Goal: Complete application form

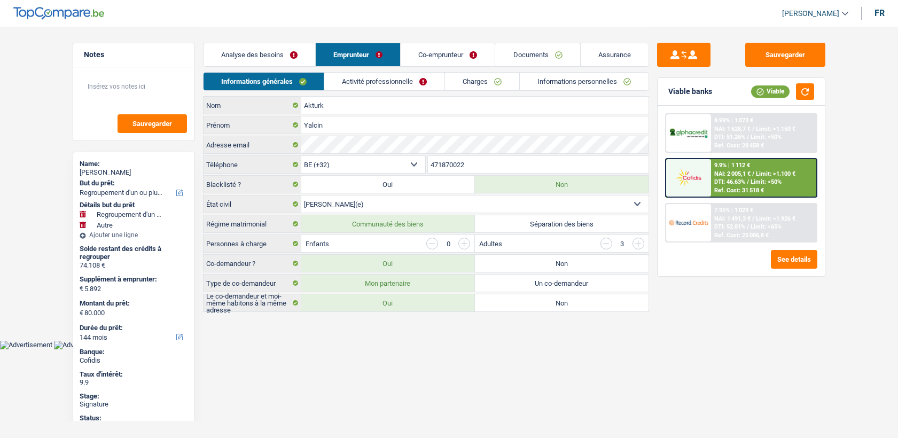
select select "refinancing"
select select "other"
select select "144"
select select "32"
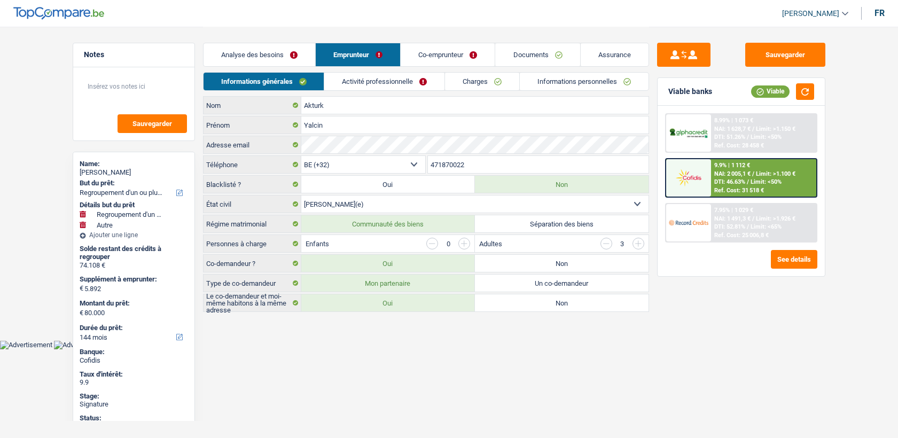
select select "married"
select select "rents"
select select "BE"
select select "carLoan"
select select "120"
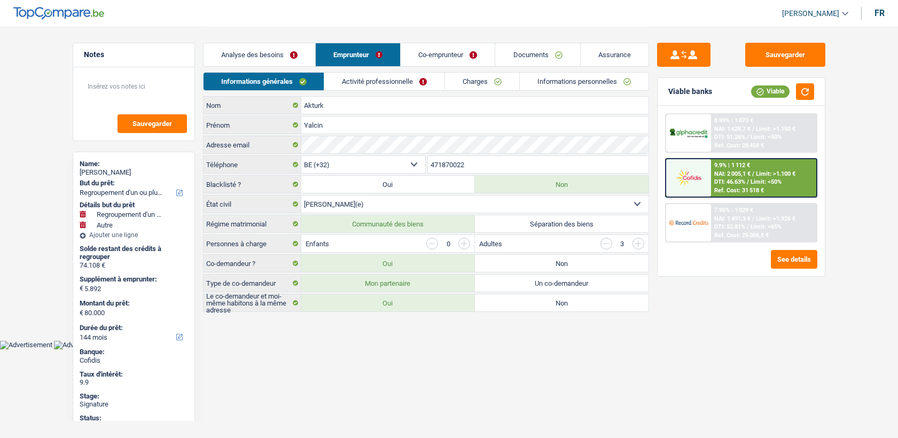
select select "cardOrCredit"
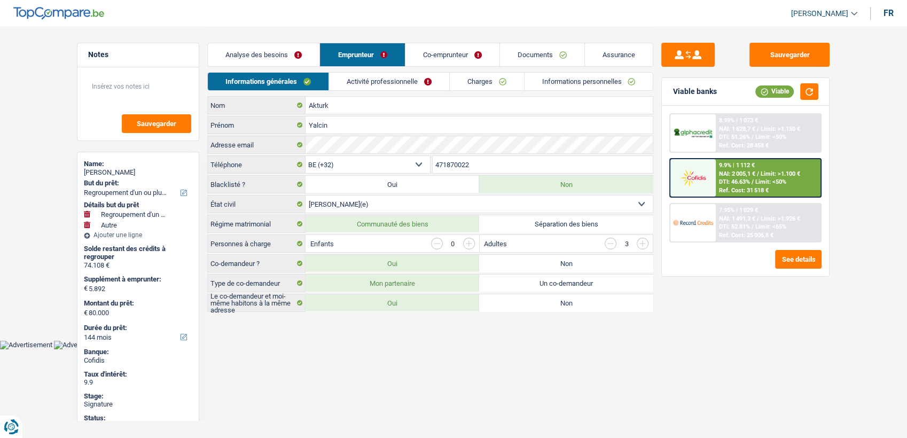
click at [405, 74] on link "Activité professionnelle" at bounding box center [389, 82] width 120 height 18
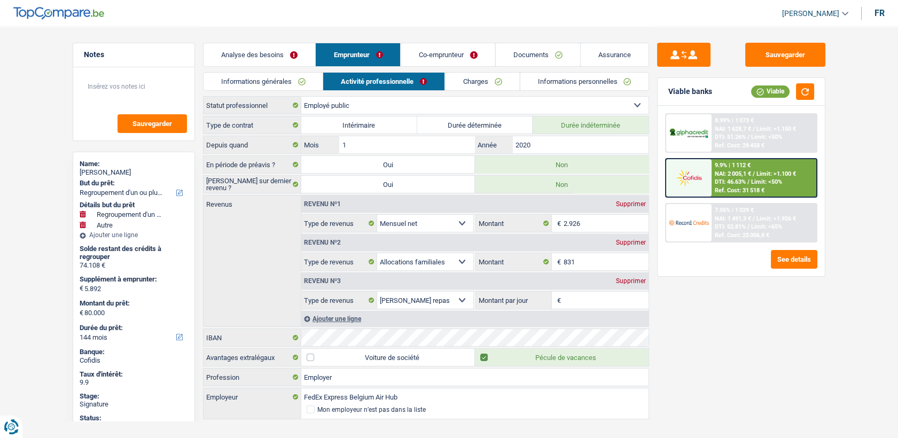
click at [444, 78] on link "Activité professionnelle" at bounding box center [383, 82] width 121 height 18
click at [460, 89] on link "Charges" at bounding box center [482, 82] width 74 height 18
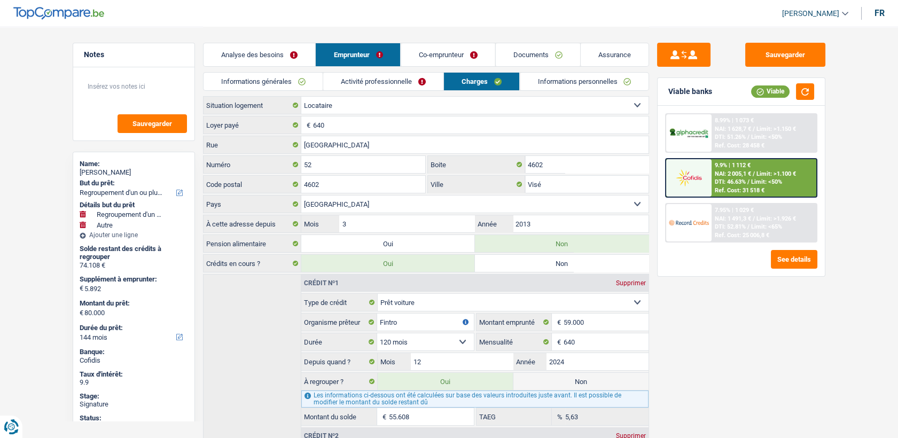
click at [461, 84] on link "Charges" at bounding box center [481, 82] width 75 height 18
click at [382, 81] on link "Activité professionnelle" at bounding box center [383, 82] width 120 height 18
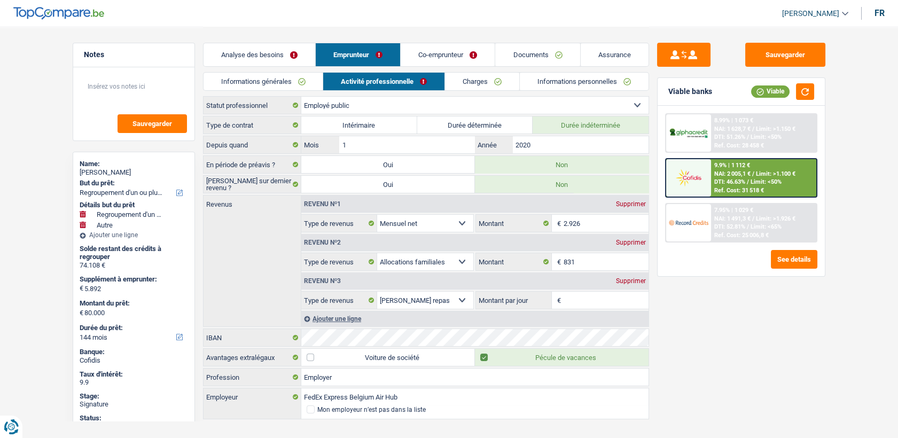
click at [545, 52] on link "Documents" at bounding box center [537, 54] width 84 height 23
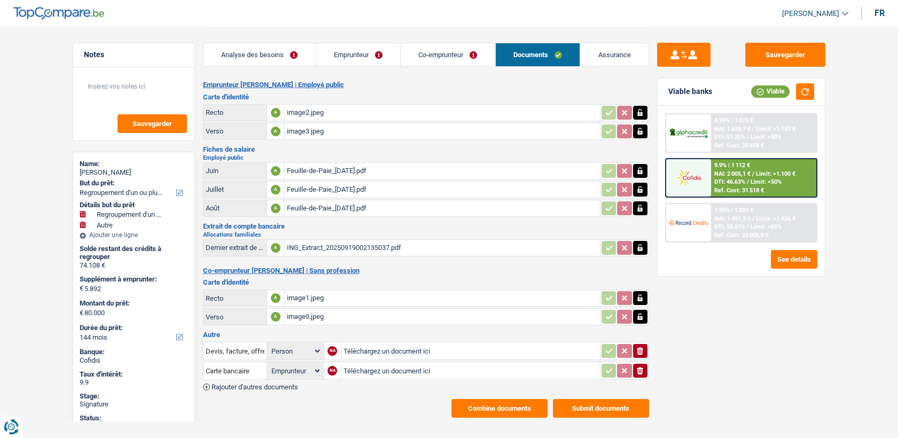
click at [310, 309] on div "image0.jpeg" at bounding box center [442, 317] width 311 height 16
click at [382, 56] on link "Emprunteur" at bounding box center [358, 54] width 84 height 23
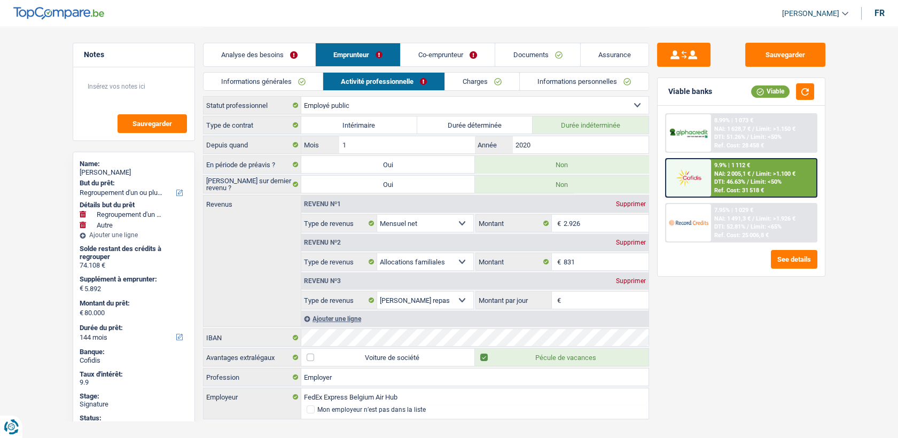
drag, startPoint x: 392, startPoint y: 69, endPoint x: 399, endPoint y: 81, distance: 13.7
click at [393, 74] on div "Analyse des besoins Emprunteur Co-emprunteur Documents Assurance Résumé de Y ca…" at bounding box center [426, 224] width 446 height 394
drag, startPoint x: 399, startPoint y: 81, endPoint x: 561, endPoint y: 1, distance: 180.5
click at [581, 17] on header "[PERSON_NAME] Se déconnecter fr" at bounding box center [449, 13] width 898 height 27
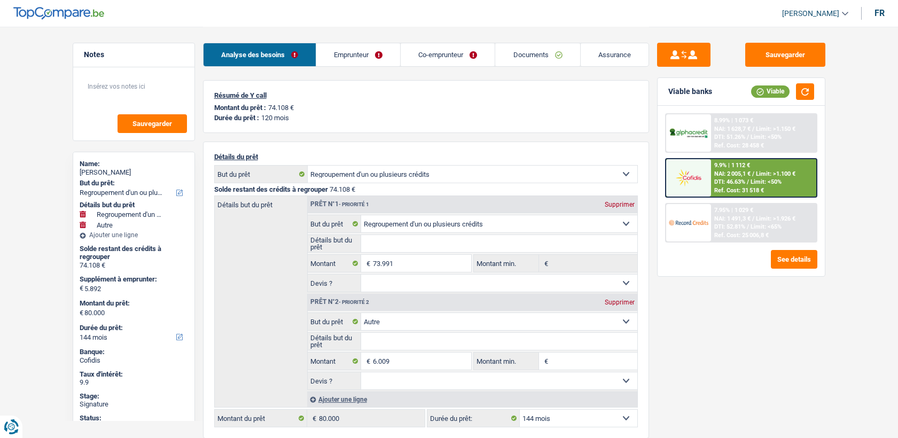
select select "refinancing"
select select "other"
select select "144"
select select "32"
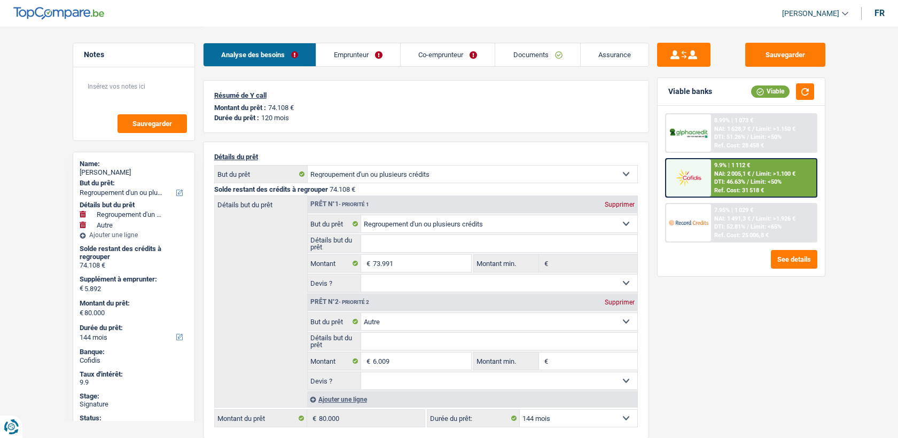
select select "married"
click at [362, 62] on link "Emprunteur" at bounding box center [358, 54] width 84 height 23
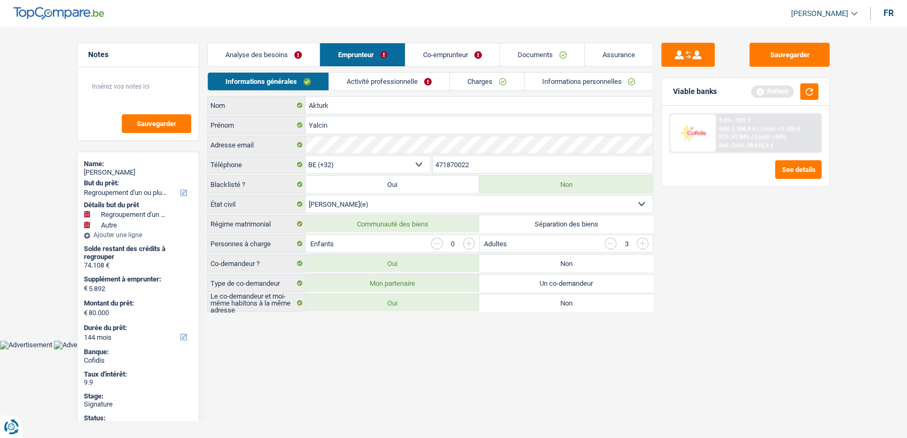
click at [406, 89] on link "Activité professionnelle" at bounding box center [389, 82] width 120 height 18
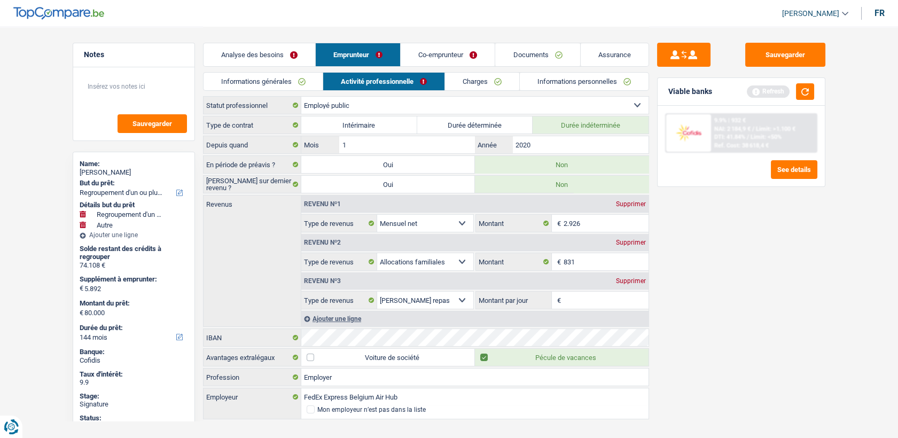
click at [454, 53] on link "Co-emprunteur" at bounding box center [448, 54] width 94 height 23
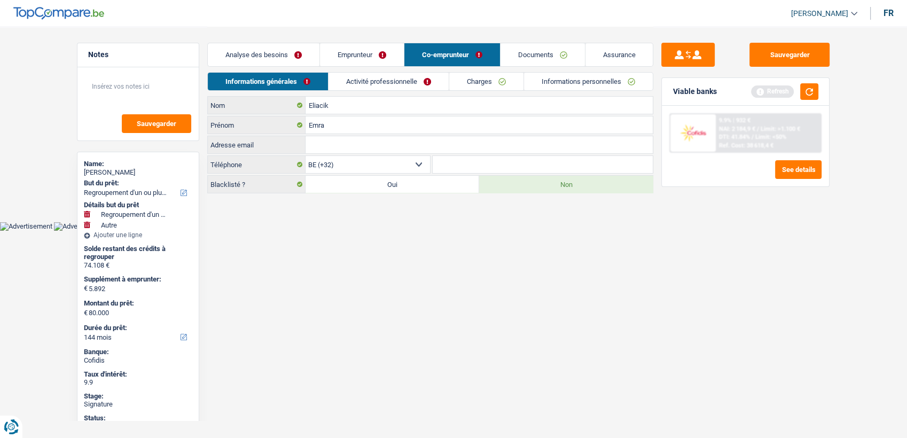
click at [426, 81] on link "Activité professionnelle" at bounding box center [389, 82] width 120 height 18
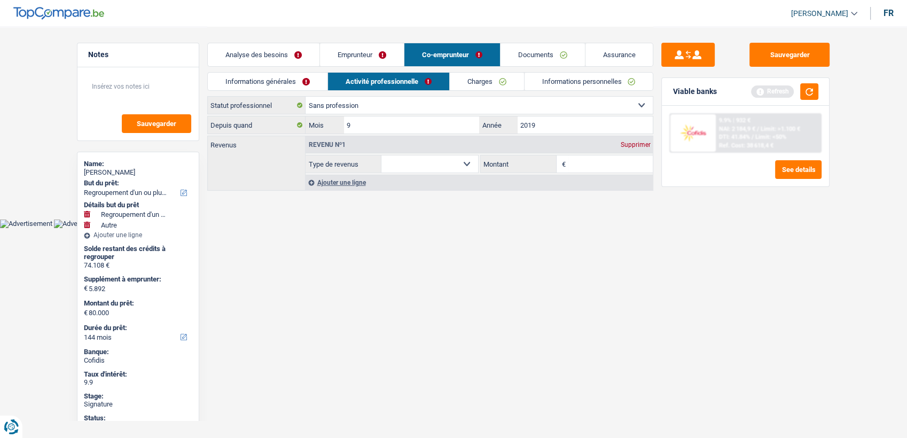
click at [385, 49] on link "Emprunteur" at bounding box center [362, 54] width 84 height 23
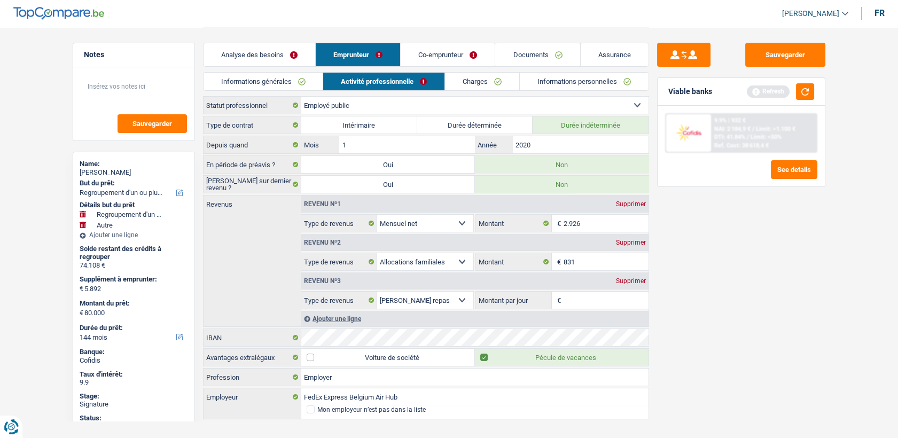
click at [297, 88] on link "Informations générales" at bounding box center [264, 82] width 120 height 18
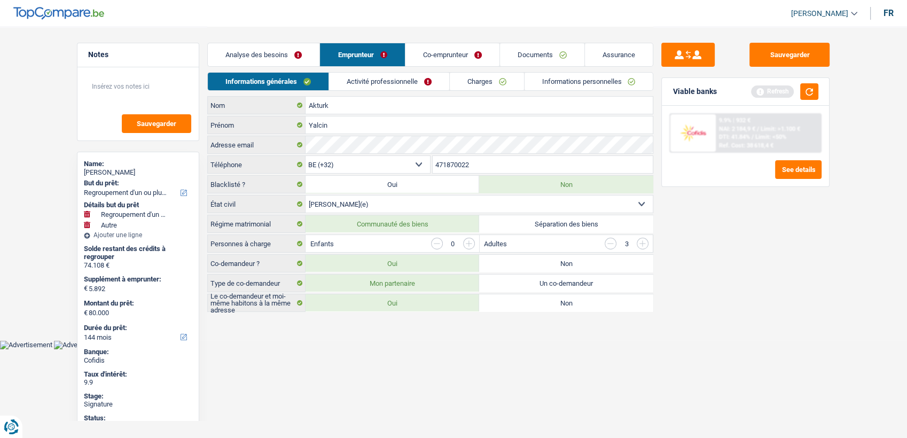
click at [448, 55] on link "Co-emprunteur" at bounding box center [453, 54] width 94 height 23
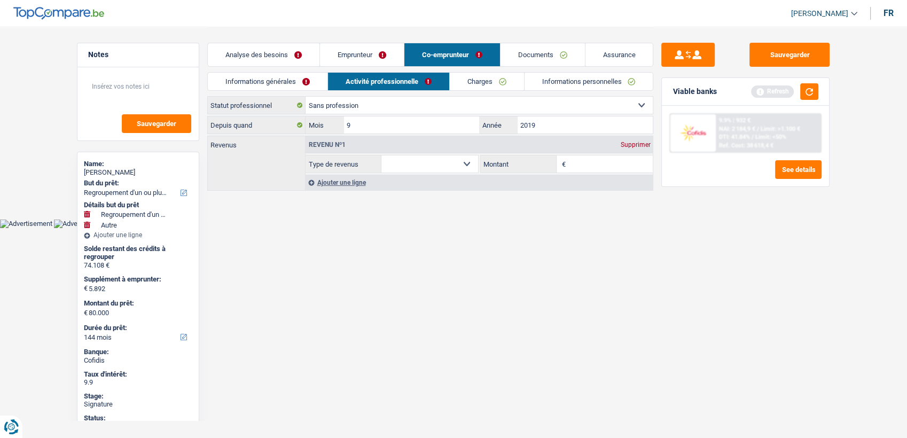
click at [264, 86] on link "Informations générales" at bounding box center [268, 82] width 120 height 18
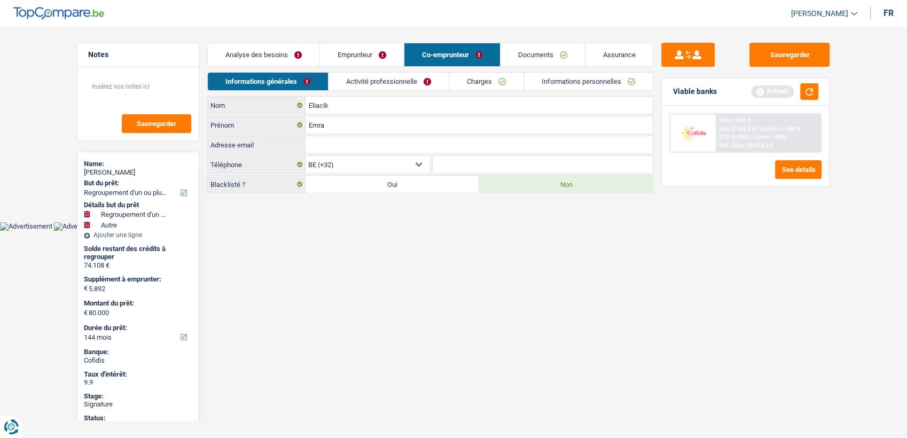
click at [372, 55] on link "Emprunteur" at bounding box center [362, 54] width 84 height 23
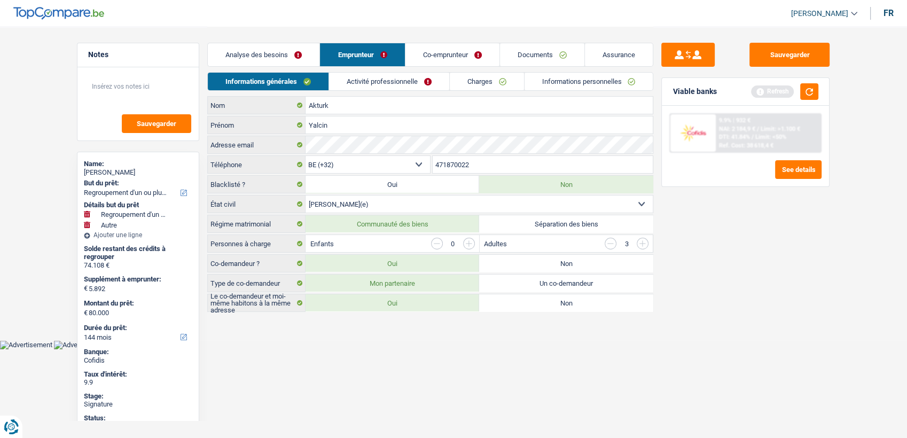
click at [369, 77] on link "Activité professionnelle" at bounding box center [389, 82] width 120 height 18
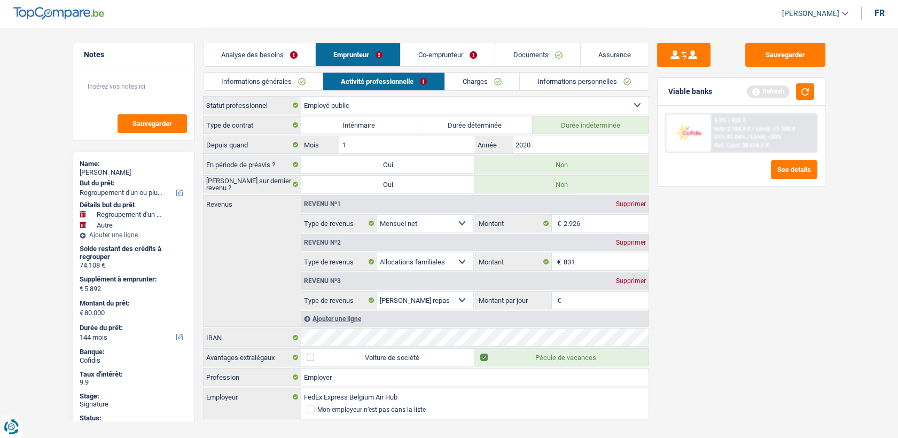
click at [471, 46] on link "Co-emprunteur" at bounding box center [448, 54] width 94 height 23
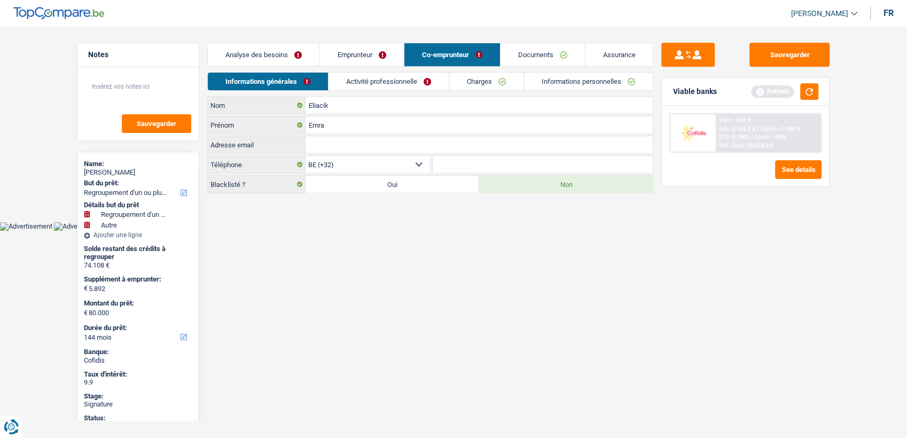
click at [521, 66] on li "Documents" at bounding box center [542, 55] width 85 height 24
click at [521, 66] on link "Documents" at bounding box center [543, 54] width 84 height 23
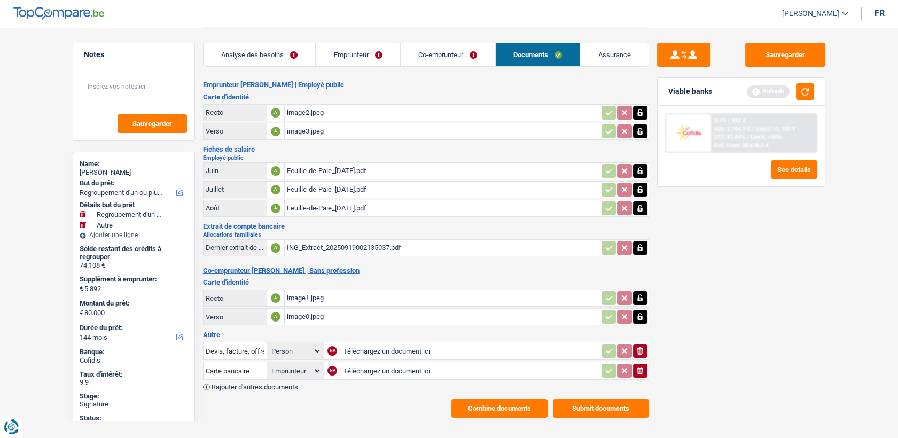
click at [353, 205] on div "Feuille-de-Paie_[DATE].pdf" at bounding box center [442, 208] width 311 height 16
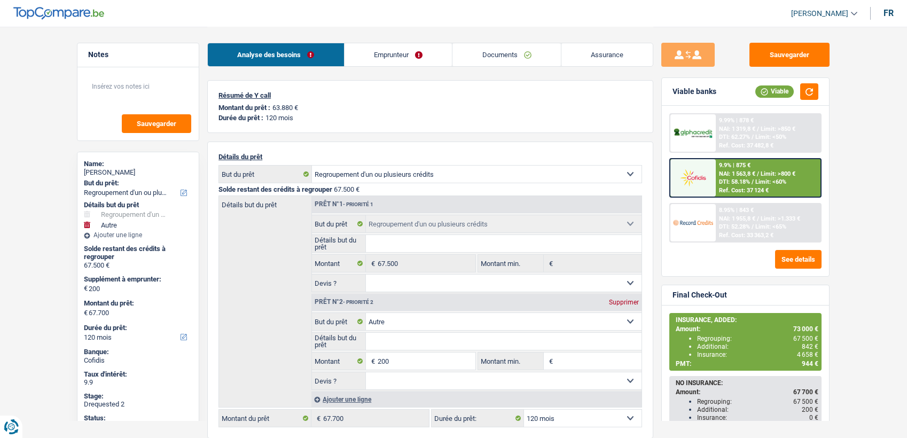
select select "refinancing"
select select "other"
select select "120"
select select "refinancing"
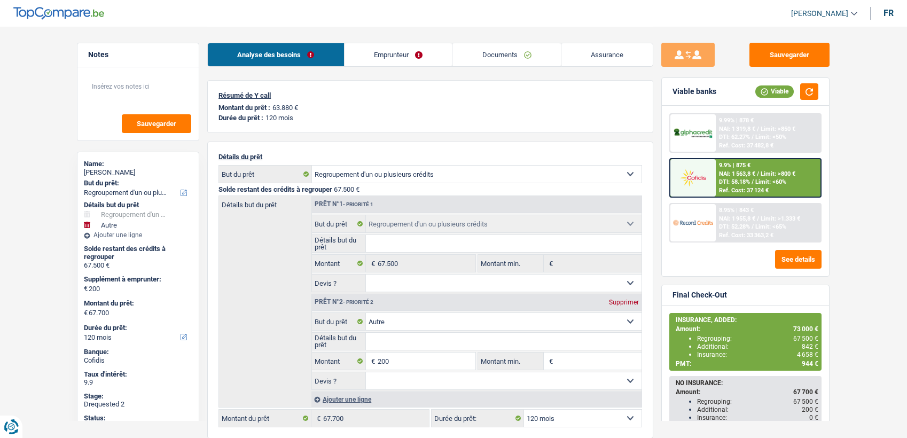
select select "refinancing"
select select "other"
select select "120"
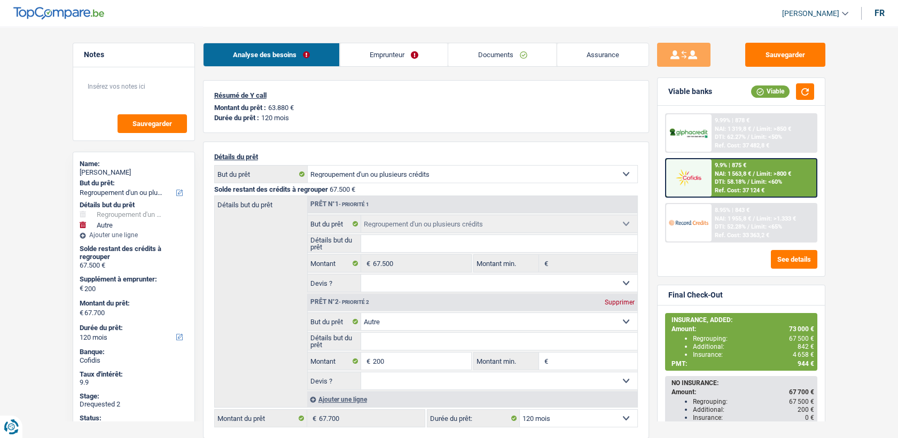
click at [715, 162] on div "9.9% | 875 €" at bounding box center [731, 165] width 32 height 7
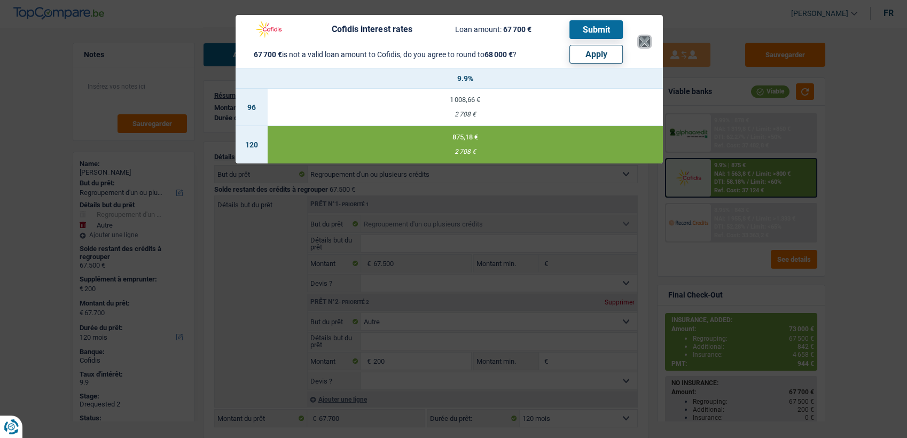
click at [646, 43] on button "×" at bounding box center [644, 41] width 11 height 11
